Goal: Find specific page/section: Find specific page/section

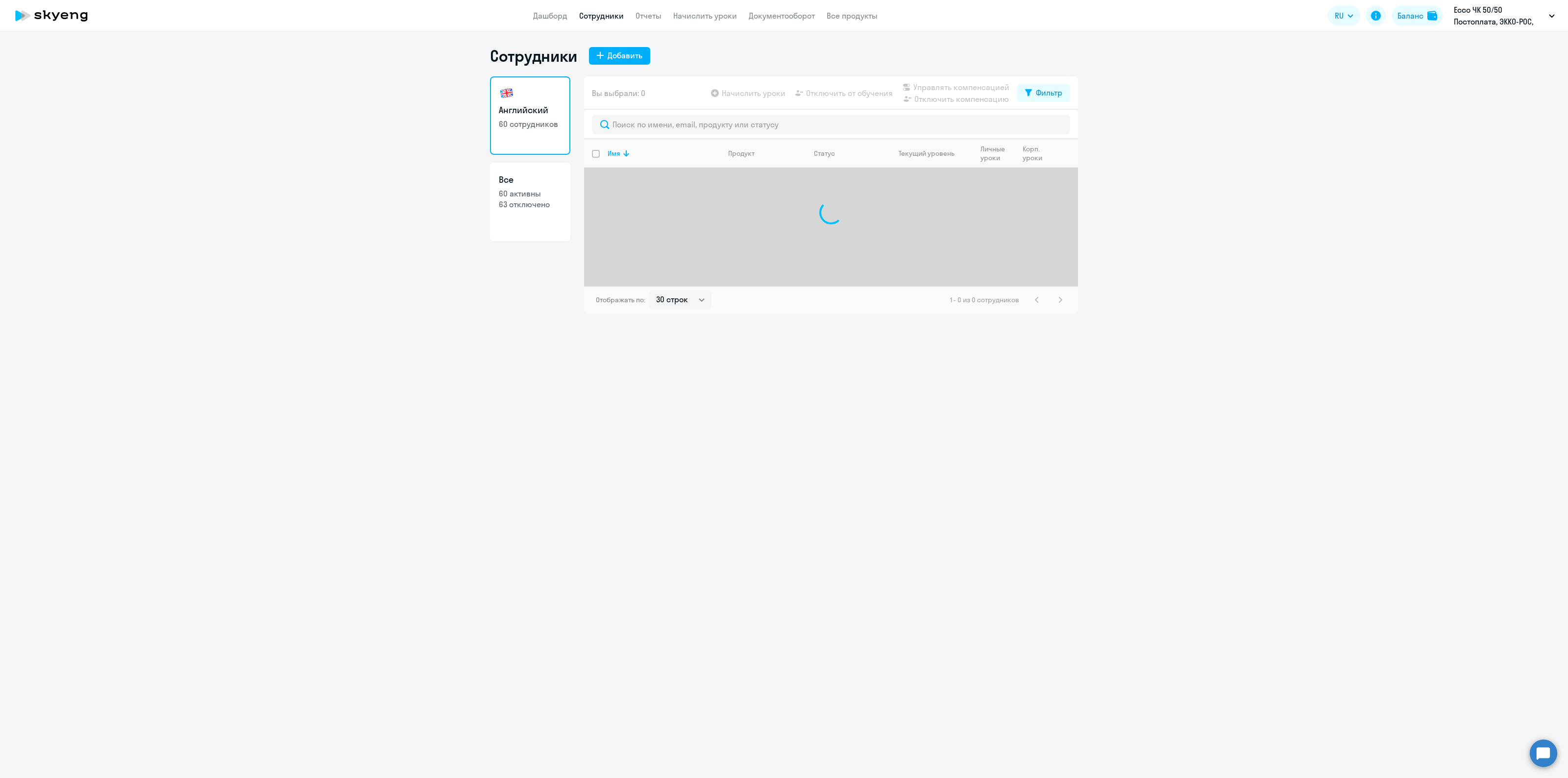
select select "30"
click at [635, 124] on input "text" at bounding box center [831, 124] width 478 height 19
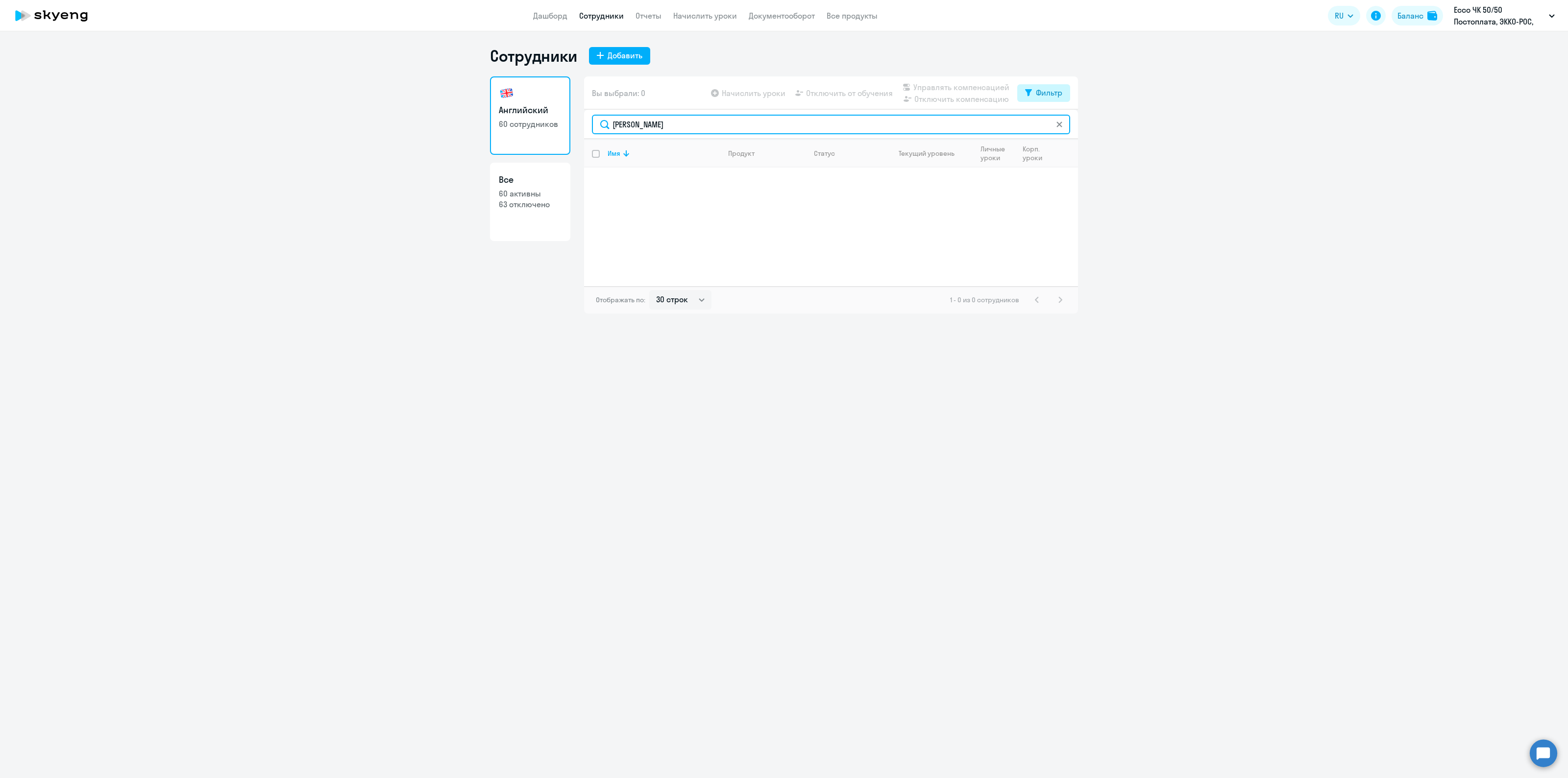
type input "[PERSON_NAME]"
click at [1057, 91] on div "Фильтр" at bounding box center [1049, 92] width 26 height 12
click at [1057, 127] on span at bounding box center [1054, 125] width 16 height 10
click at [1046, 124] on input "checkbox" at bounding box center [1045, 124] width 1 height 1
checkbox input "true"
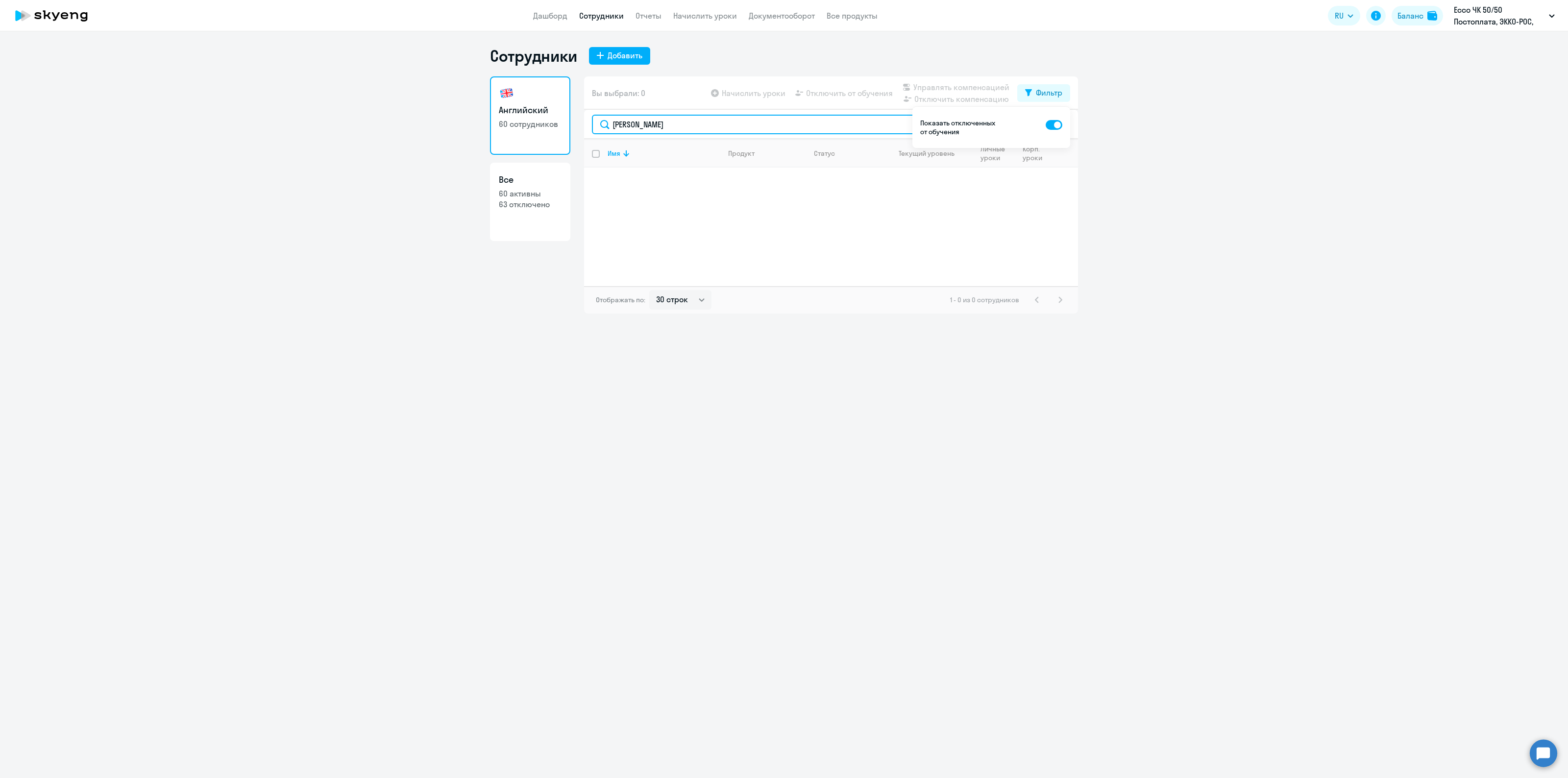
click at [675, 123] on input "[PERSON_NAME]" at bounding box center [831, 124] width 478 height 19
type input "з"
